Goal: Task Accomplishment & Management: Complete application form

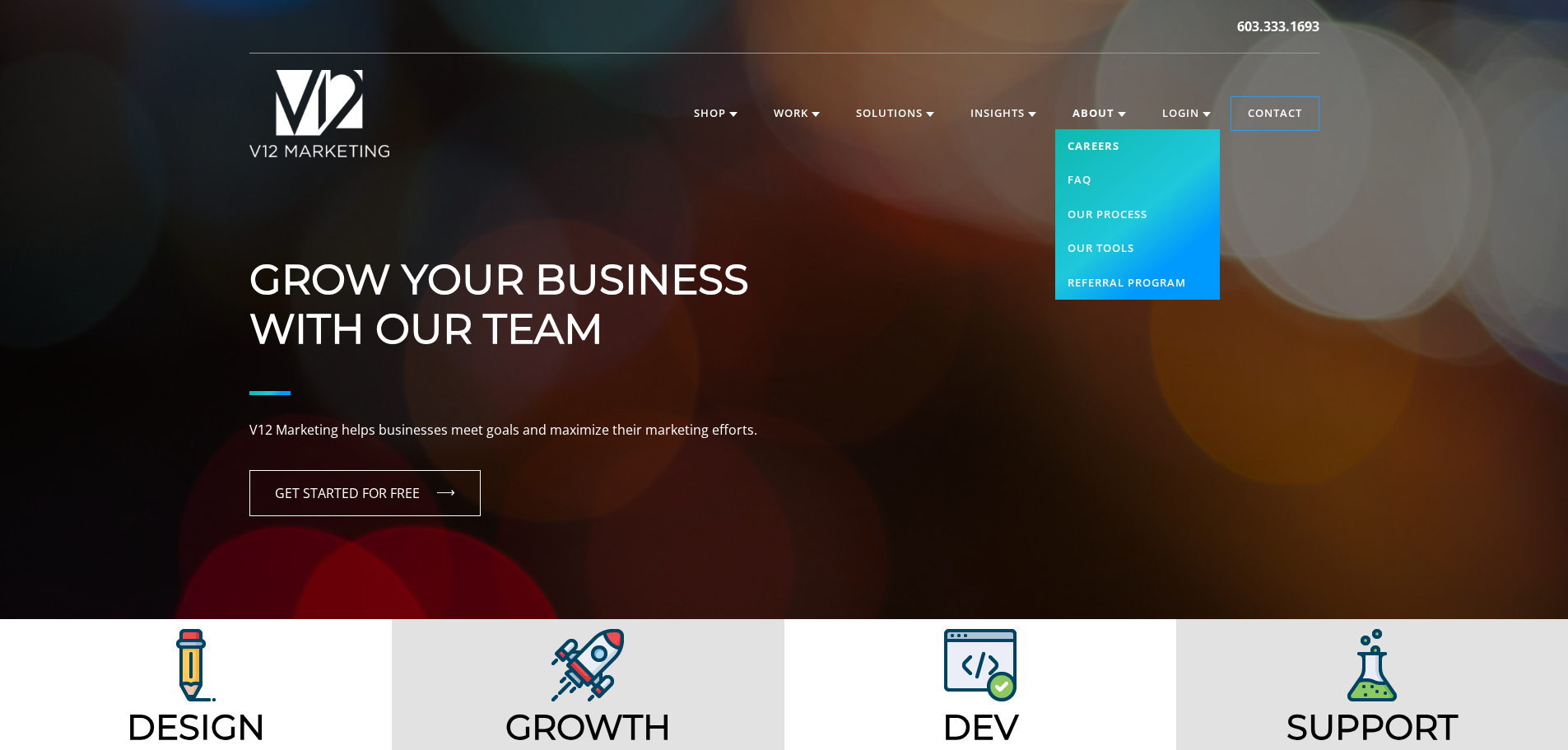
click at [1101, 133] on link "Careers" at bounding box center [1138, 146] width 165 height 35
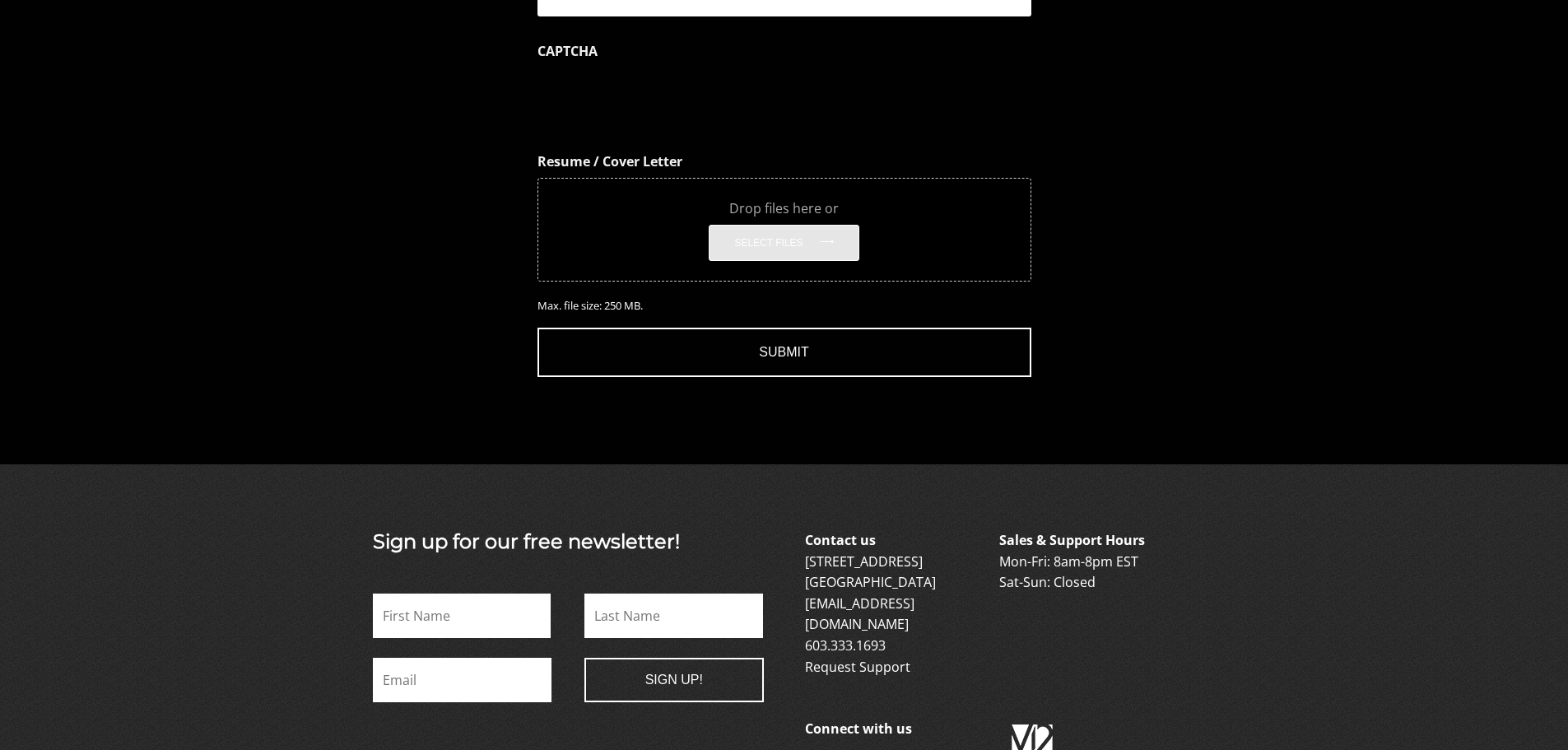
scroll to position [1948, 0]
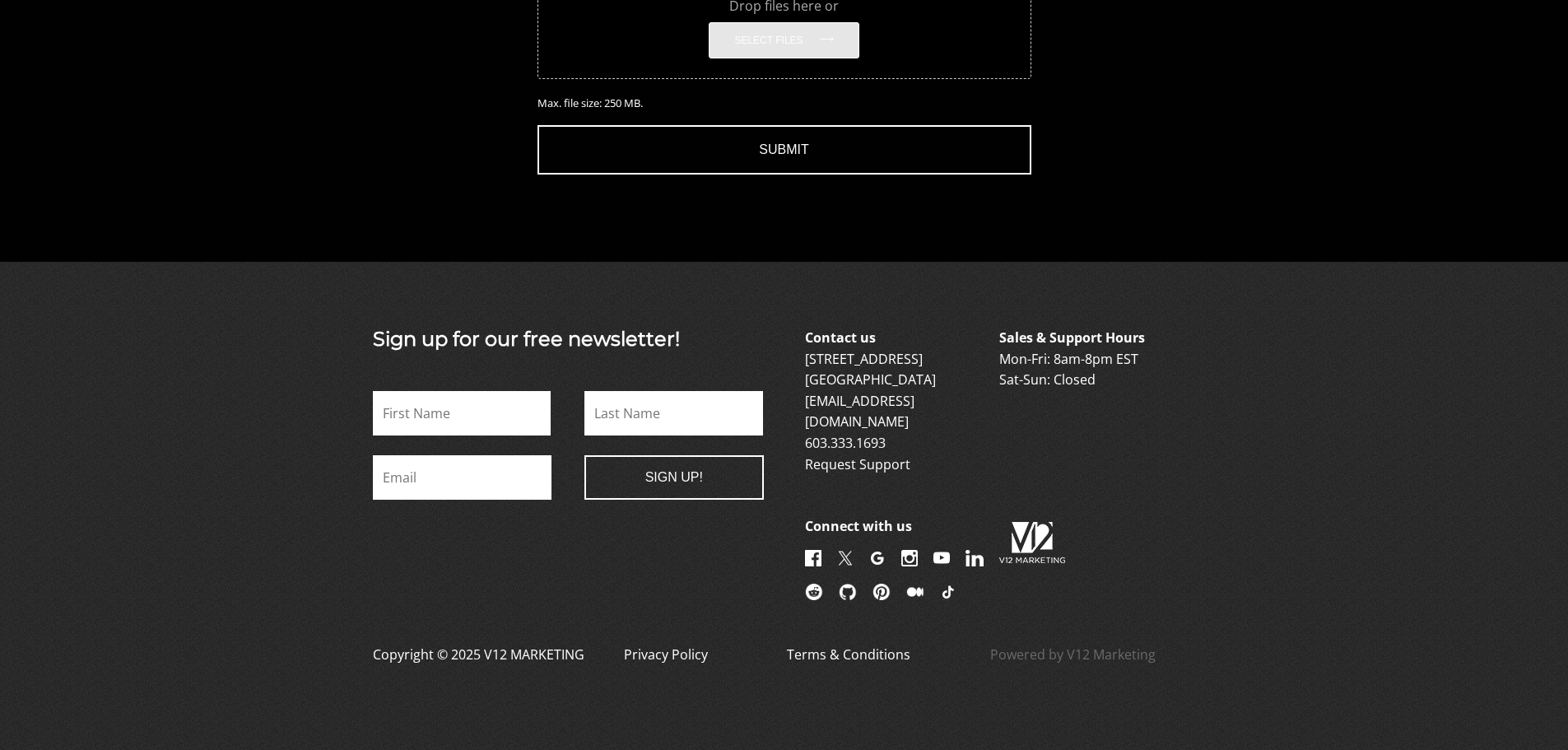
drag, startPoint x: 219, startPoint y: 341, endPoint x: 238, endPoint y: 281, distance: 62.9
click at [218, 338] on footer "Sign up for our free newsletter! Name * First Name * Last Email * Company This …" at bounding box center [784, 506] width 1568 height 488
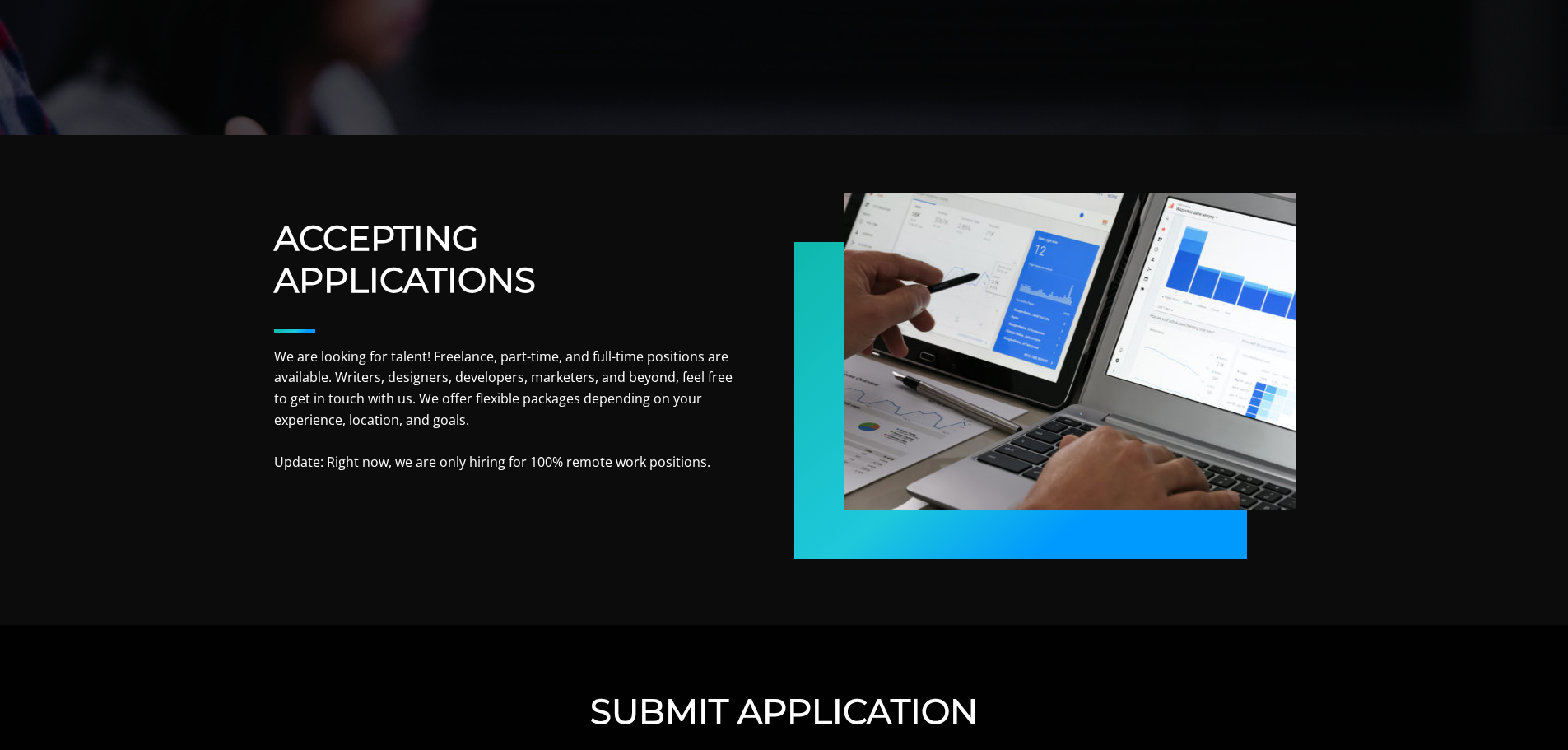
scroll to position [577, 0]
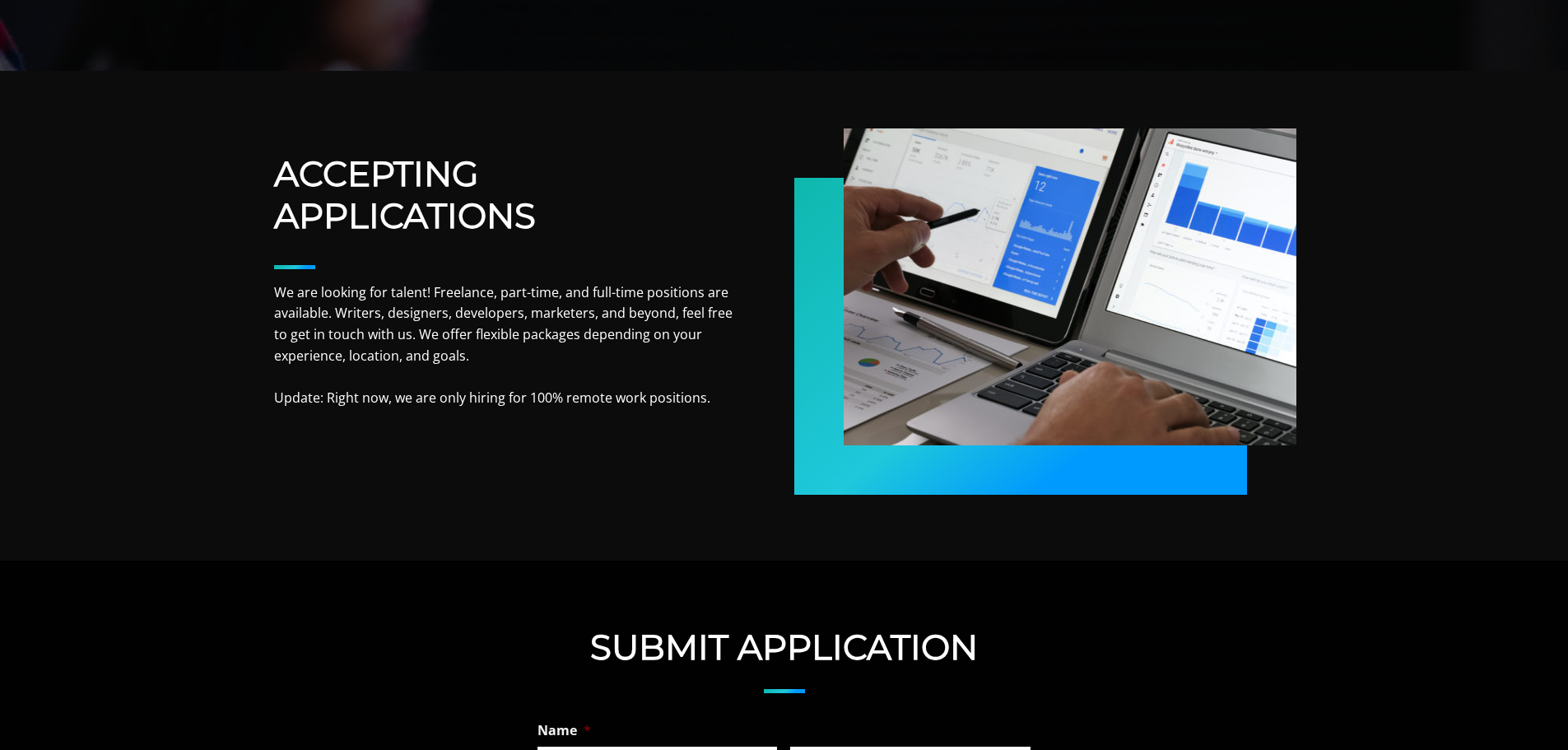
click at [177, 317] on div "ACCEPTING APPLICATIONS We are looking for talent! Freelance, part-time, and ful…" at bounding box center [784, 324] width 1568 height 342
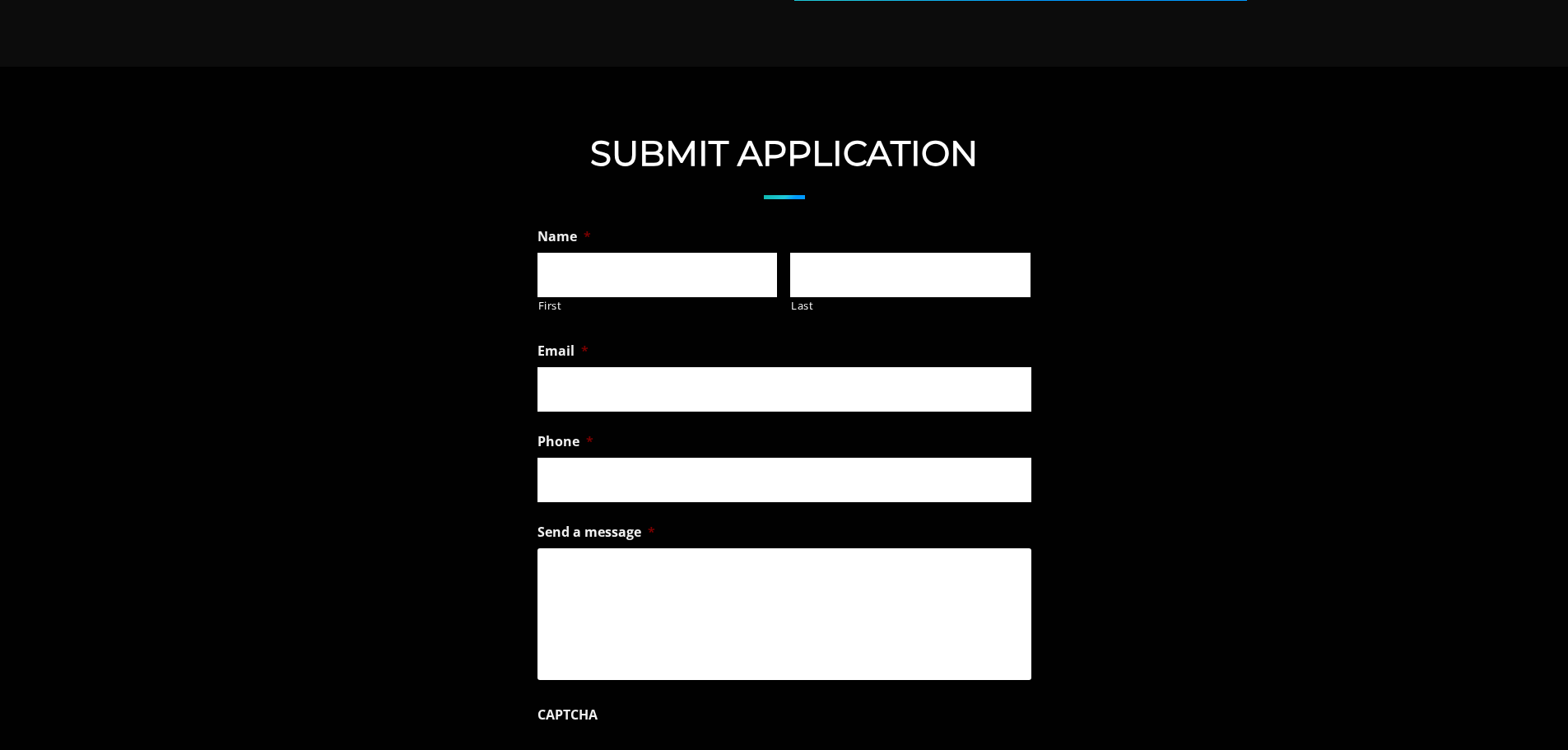
click at [241, 366] on form "Name * First Last Email * Phone * Send a message * CAPTCHA Resume / Cover Lette…" at bounding box center [784, 634] width 1568 height 830
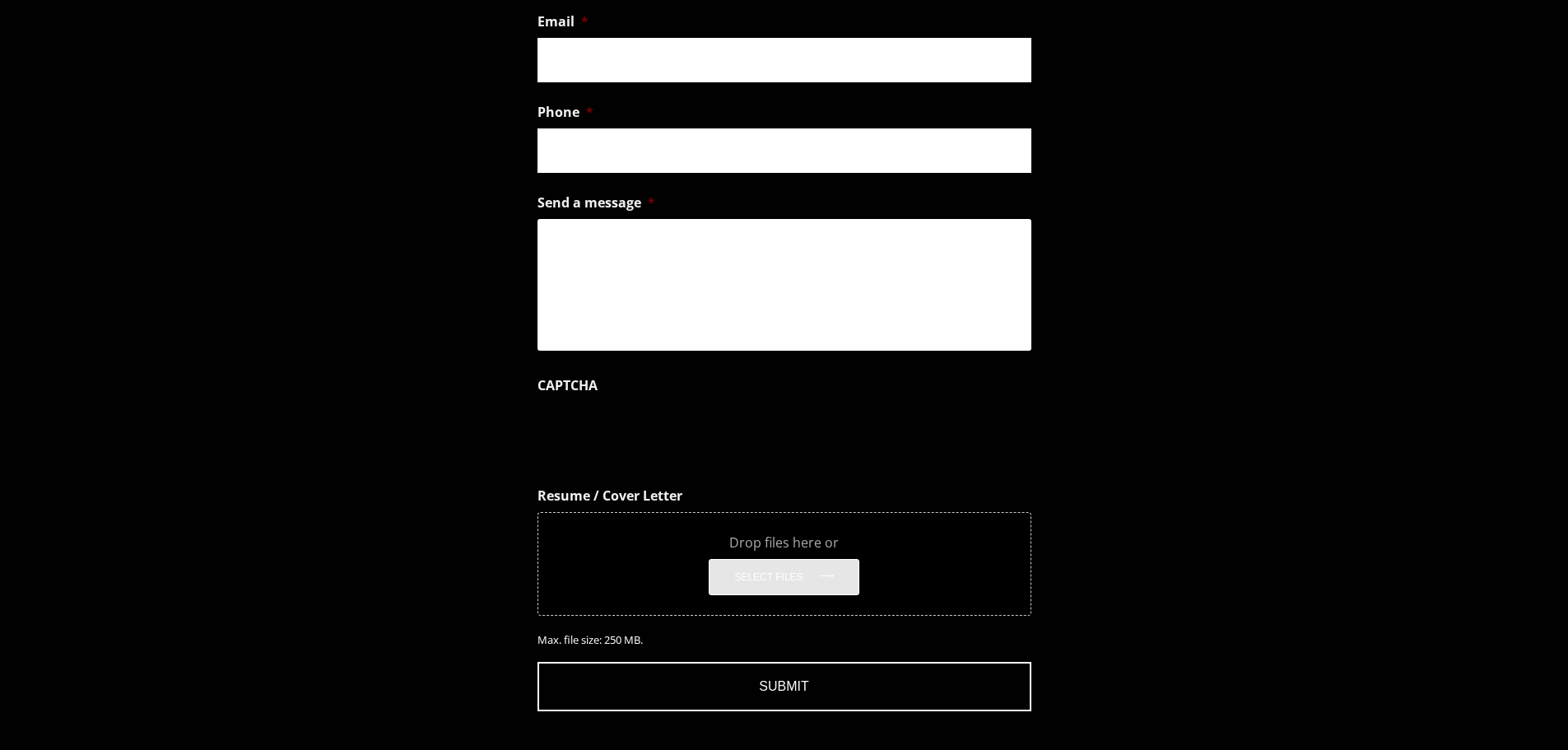
click at [409, 354] on form "Name * First Last Email * Phone * Send a message * CAPTCHA Resume / Cover Lette…" at bounding box center [784, 305] width 1568 height 830
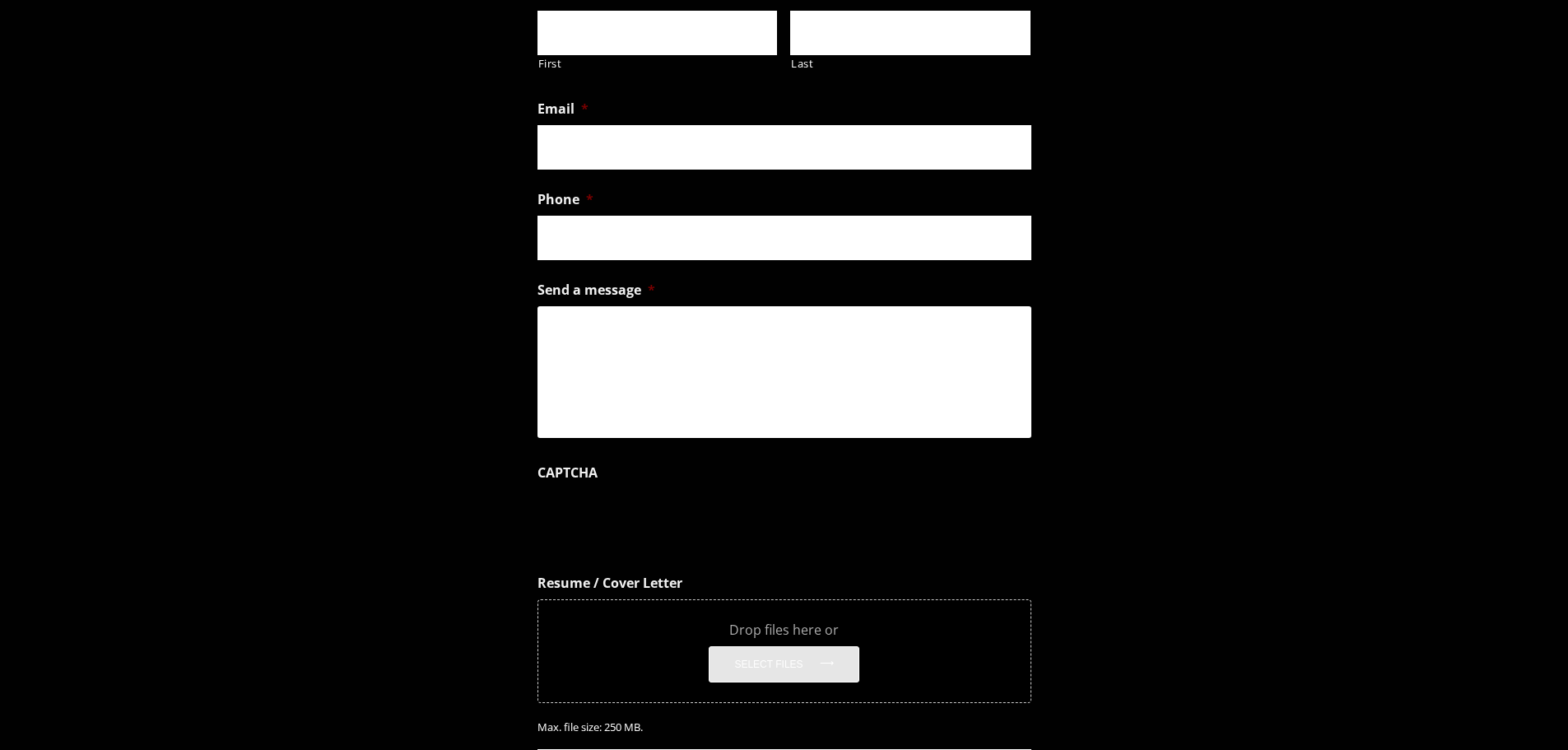
scroll to position [1317, 0]
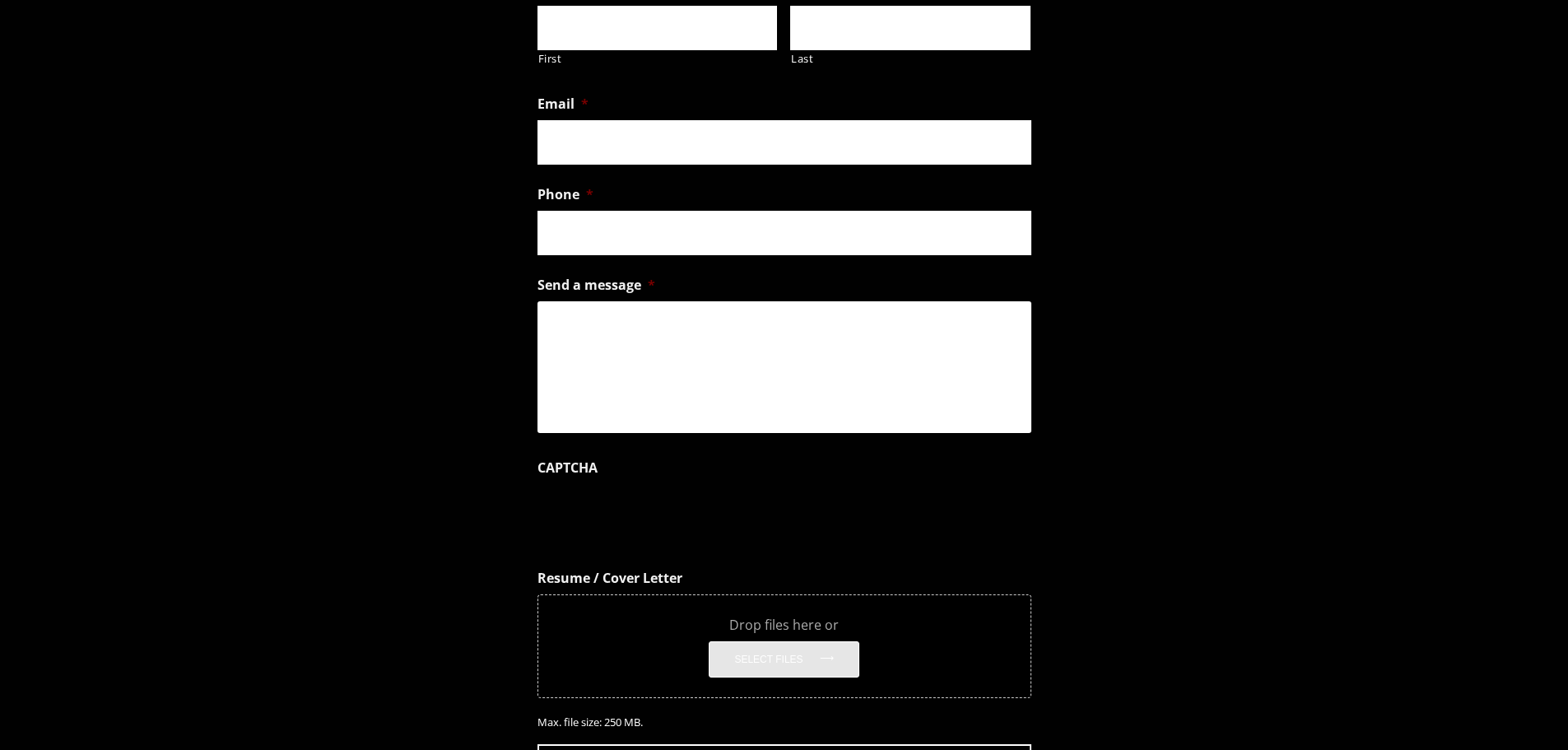
click at [275, 196] on form "Name * First Last Email * Phone * Send a message * CAPTCHA Resume / Cover Lette…" at bounding box center [784, 388] width 1568 height 830
click at [328, 169] on form "Name * First Last Email * Phone * Send a message * CAPTCHA Resume / Cover Lette…" at bounding box center [784, 388] width 1568 height 830
click at [333, 189] on form "Name * First Last Email * Phone * Send a message * CAPTCHA Resume / Cover Lette…" at bounding box center [784, 388] width 1568 height 830
